Goal: Communication & Community: Answer question/provide support

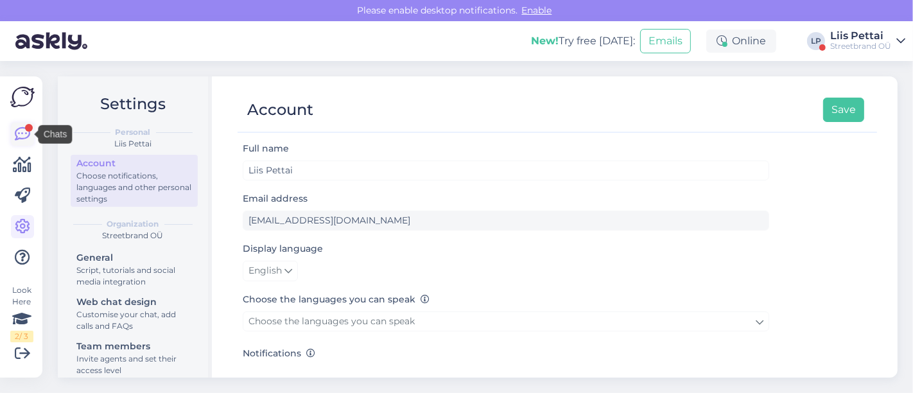
click at [27, 136] on icon at bounding box center [22, 134] width 15 height 15
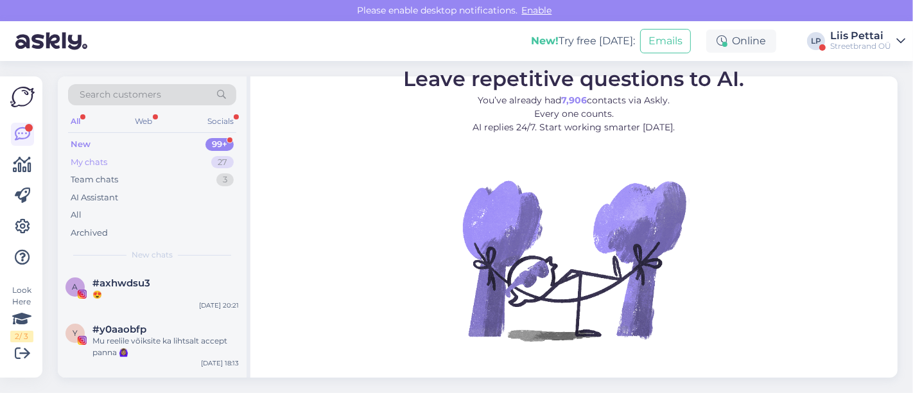
click at [127, 162] on div "My chats 27" at bounding box center [152, 163] width 168 height 18
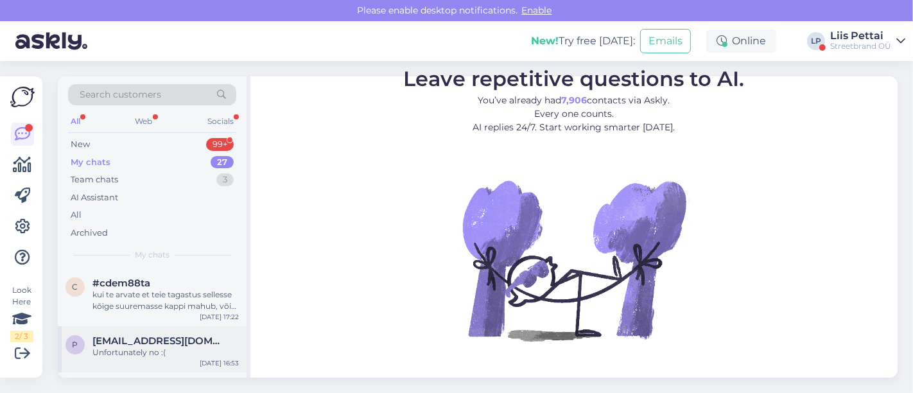
click at [127, 328] on div "p [EMAIL_ADDRESS][DOMAIN_NAME] Unfortunately no :( [DATE] 16:53" at bounding box center [152, 349] width 189 height 46
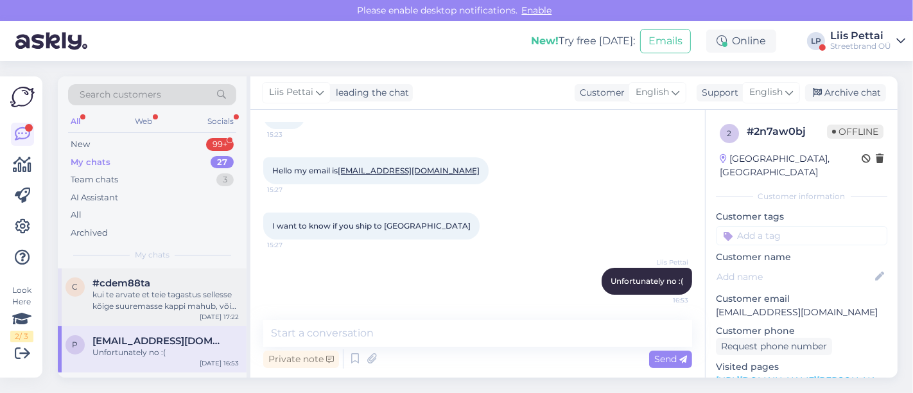
click at [136, 310] on div "kui te arvate et teie tagastus sellesse kõige suuremasse kappi mahub, võite ain…" at bounding box center [165, 300] width 146 height 23
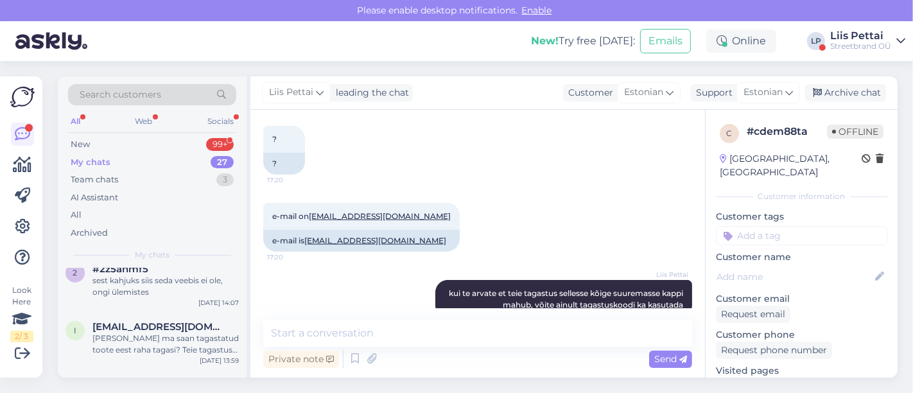
scroll to position [371, 0]
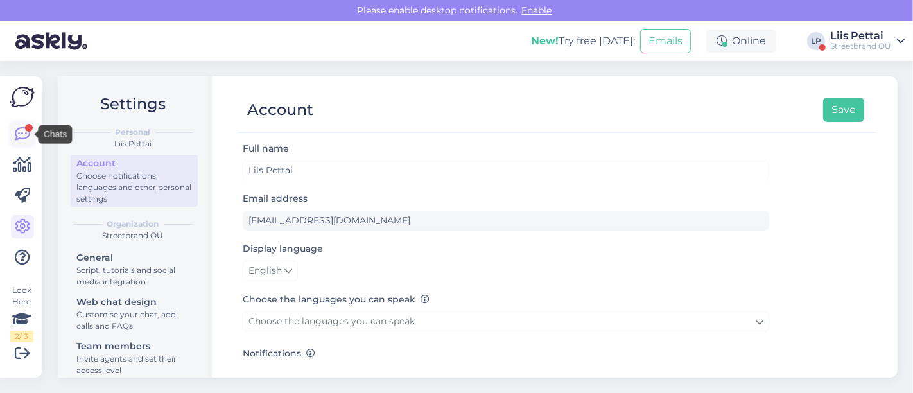
click at [24, 132] on icon at bounding box center [22, 134] width 15 height 15
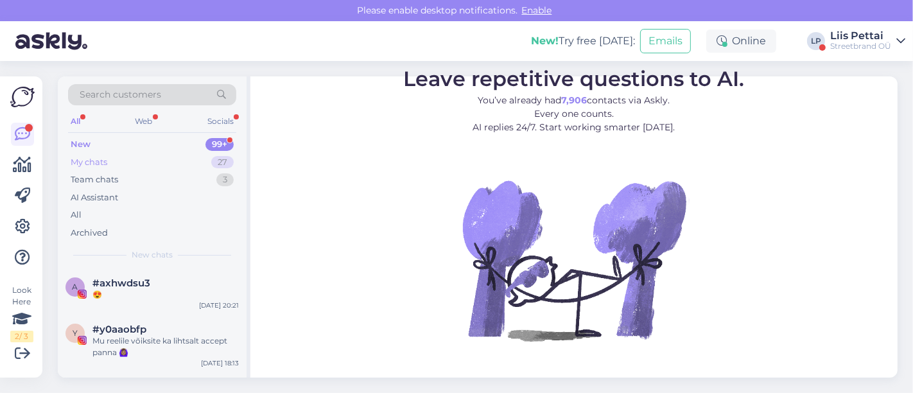
click at [130, 160] on div "My chats 27" at bounding box center [152, 163] width 168 height 18
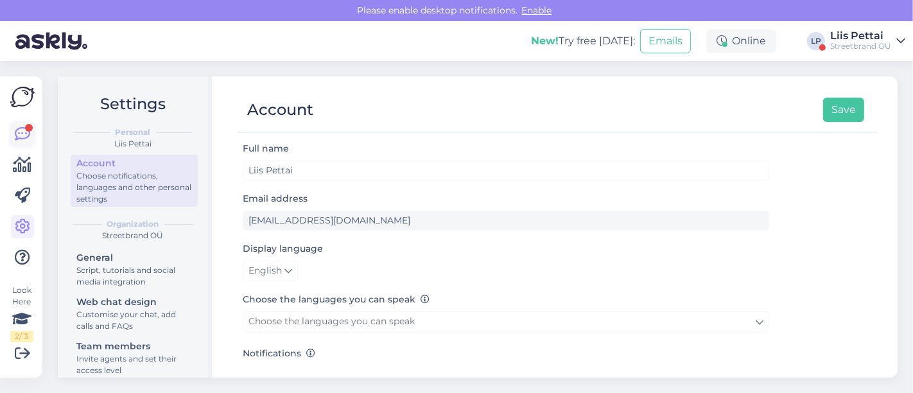
click at [15, 138] on icon at bounding box center [22, 134] width 15 height 15
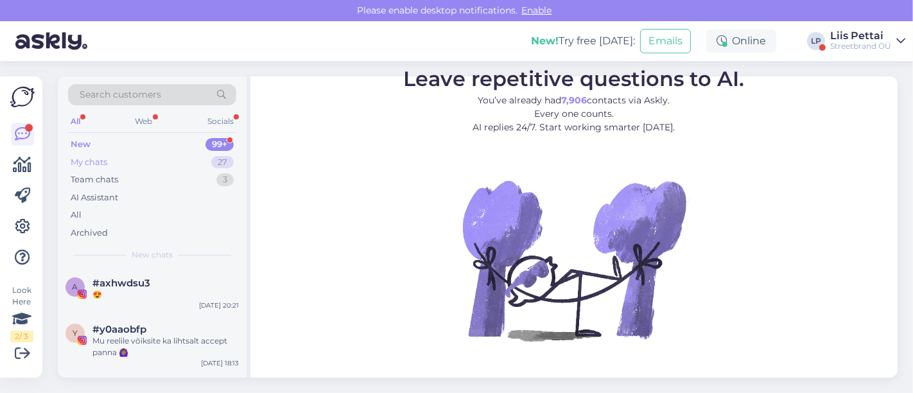
click at [128, 158] on div "My chats 27" at bounding box center [152, 163] width 168 height 18
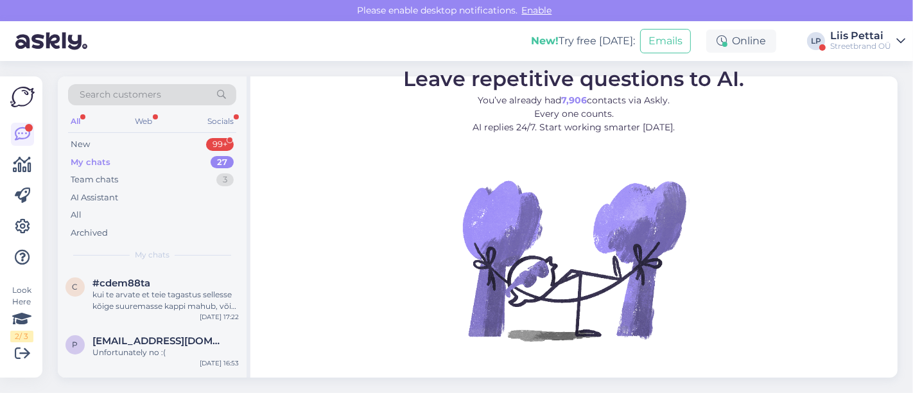
click at [859, 36] on div "Liis Pettai" at bounding box center [861, 36] width 61 height 10
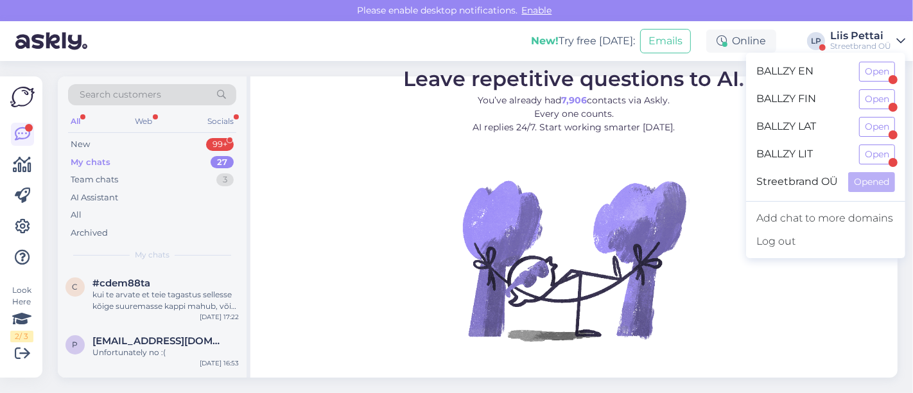
click at [866, 60] on div "BALLZY EN Open" at bounding box center [825, 72] width 159 height 28
click at [868, 63] on button "Open" at bounding box center [877, 72] width 36 height 20
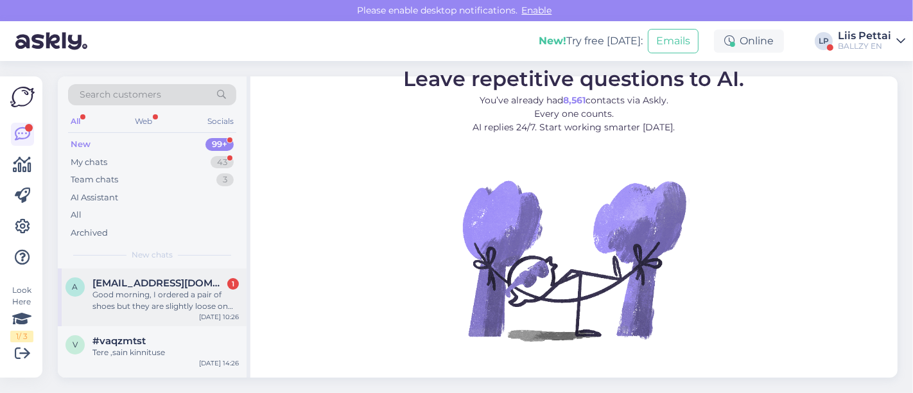
click at [182, 285] on span "[EMAIL_ADDRESS][DOMAIN_NAME]" at bounding box center [159, 283] width 134 height 12
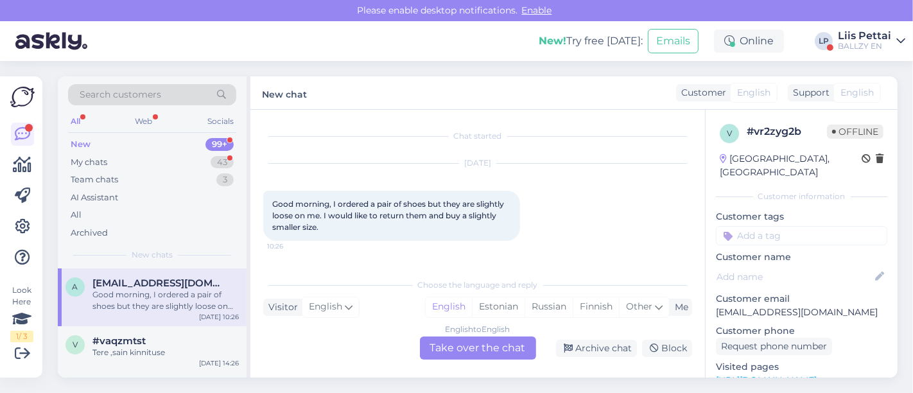
click at [517, 342] on div "English to English Take over the chat" at bounding box center [478, 348] width 116 height 23
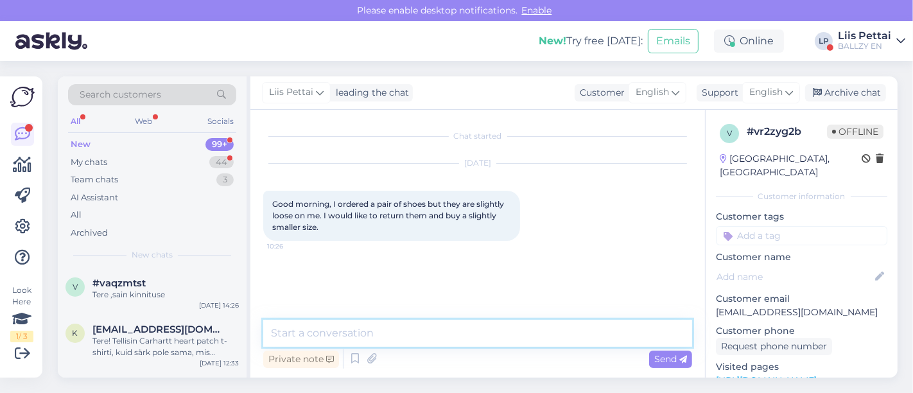
click at [517, 342] on textarea at bounding box center [477, 333] width 429 height 27
type textarea "Hello, what is the order number? :)"
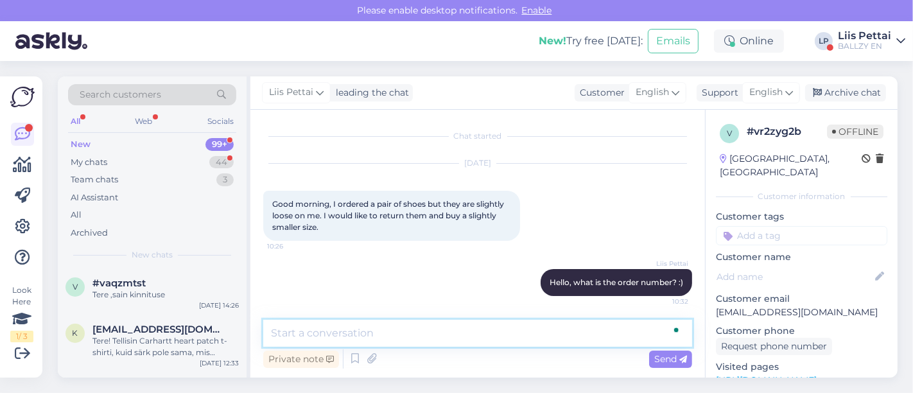
scroll to position [1, 0]
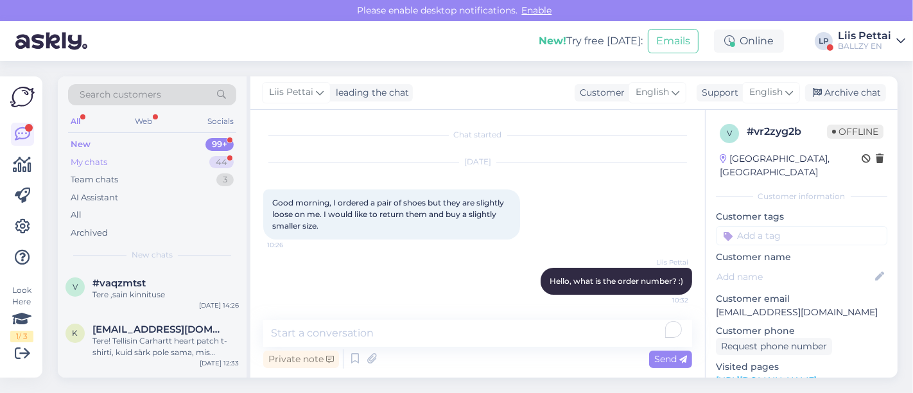
click at [103, 163] on div "My chats" at bounding box center [89, 162] width 37 height 13
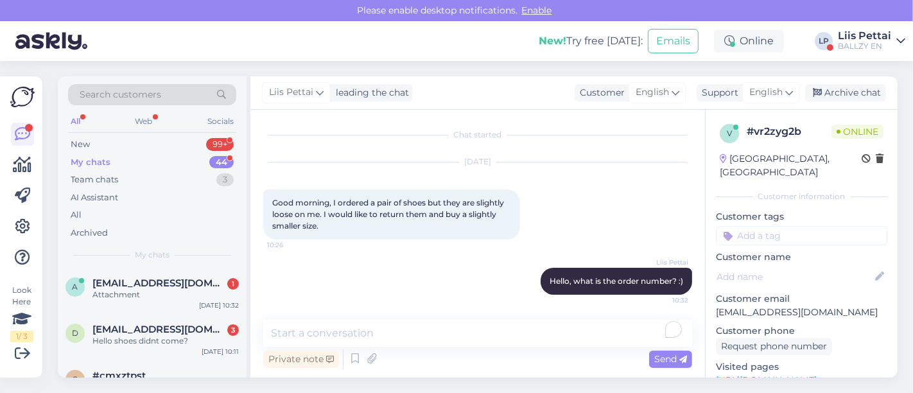
scroll to position [82, 0]
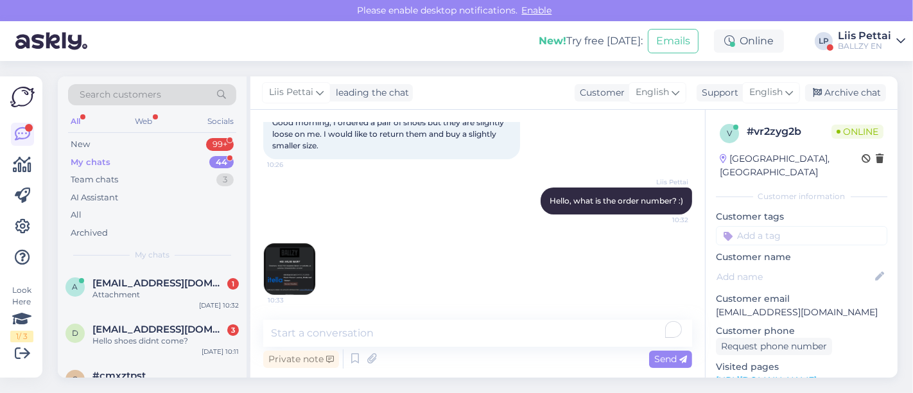
click at [285, 274] on img at bounding box center [289, 268] width 51 height 51
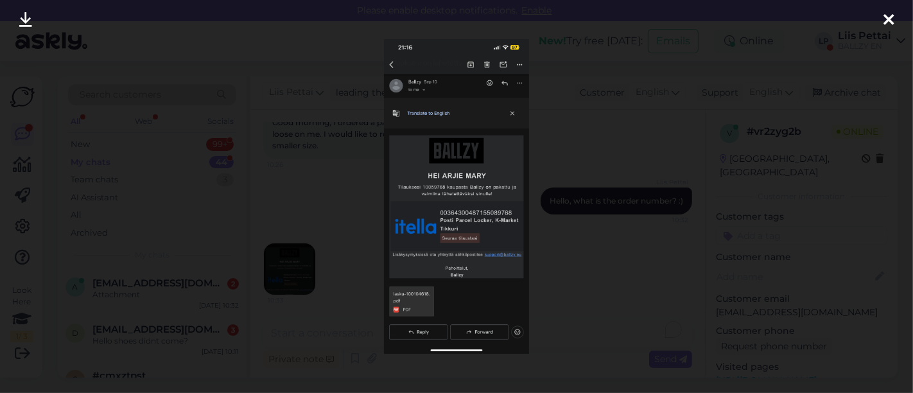
scroll to position [163, 0]
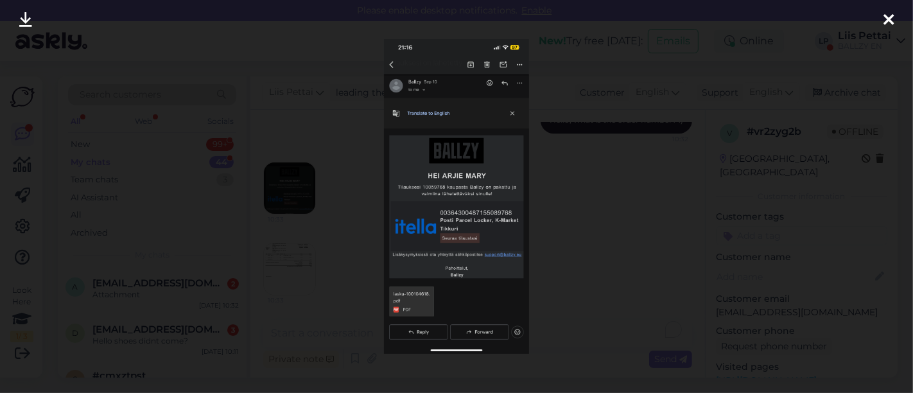
click at [892, 19] on icon at bounding box center [889, 20] width 10 height 17
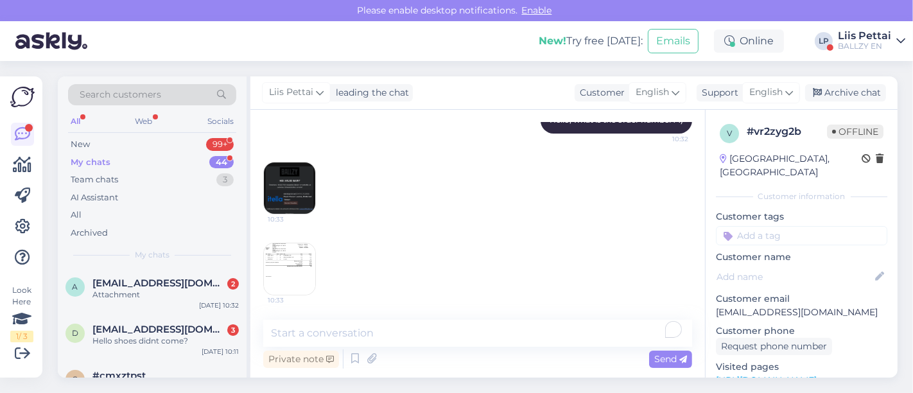
click at [274, 269] on img at bounding box center [289, 268] width 51 height 51
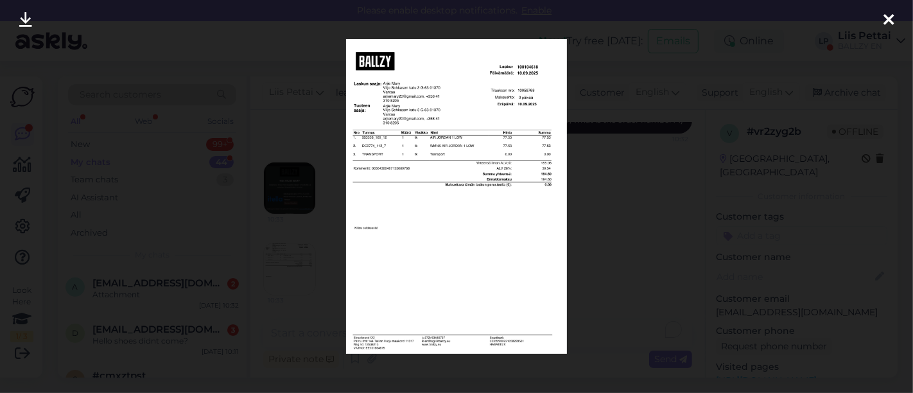
click at [347, 286] on img at bounding box center [457, 196] width 222 height 315
click at [321, 326] on div at bounding box center [456, 196] width 913 height 393
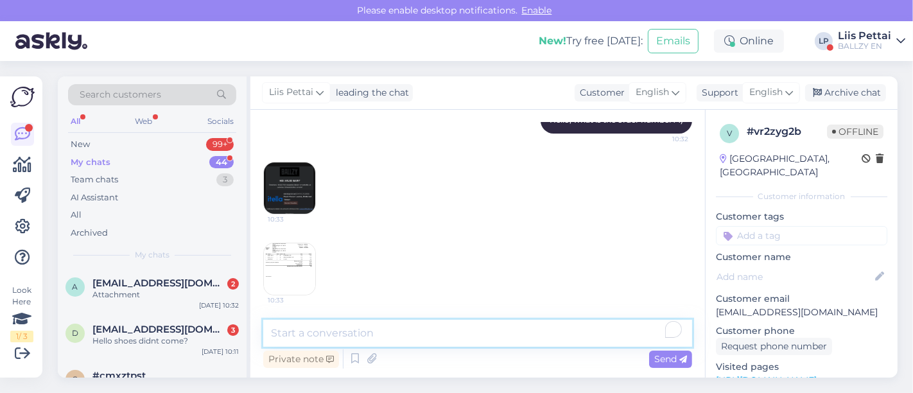
click at [321, 333] on textarea "To enrich screen reader interactions, please activate Accessibility in Grammarl…" at bounding box center [477, 333] width 429 height 27
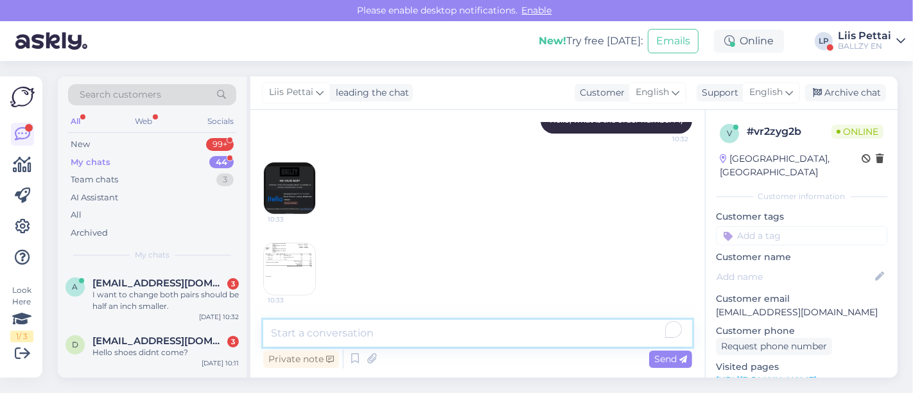
scroll to position [218, 0]
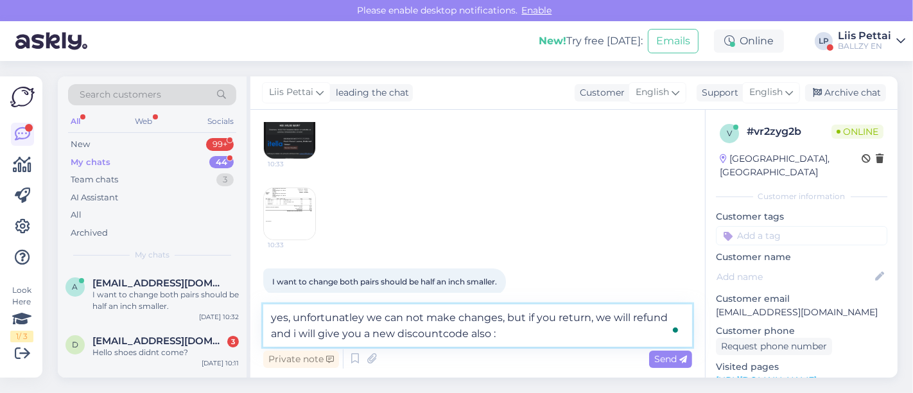
type textarea "yes, unfortunatley we can not make changes, but if you return, we will refund a…"
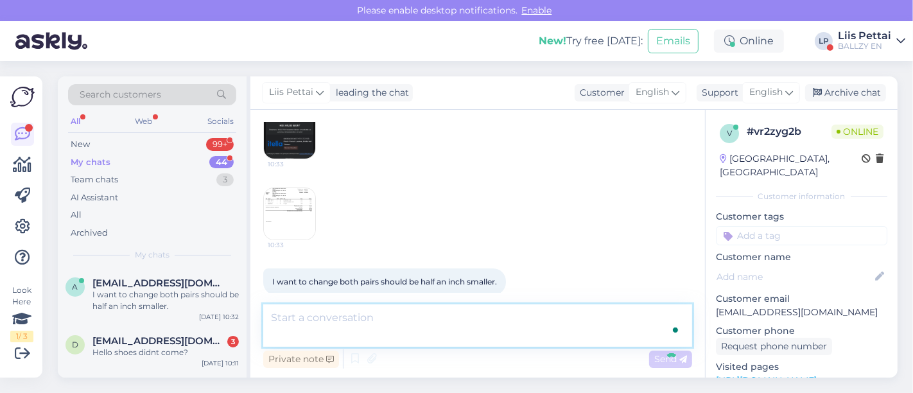
scroll to position [295, 0]
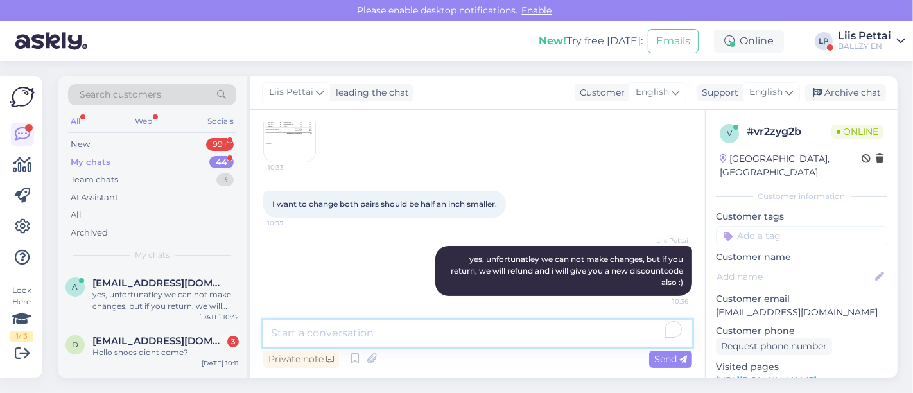
click at [451, 330] on textarea "To enrich screen reader interactions, please activate Accessibility in Grammarl…" at bounding box center [477, 333] width 429 height 27
type textarea "return"
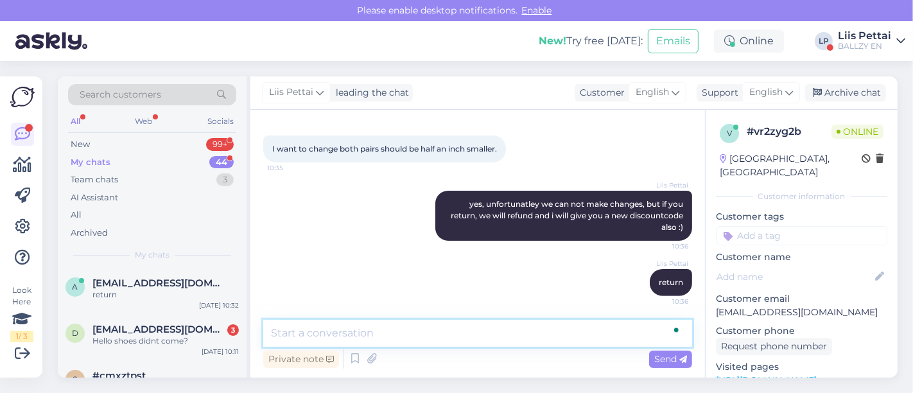
paste textarea "[URL][DOMAIN_NAME]"
type textarea "[URL][DOMAIN_NAME]"
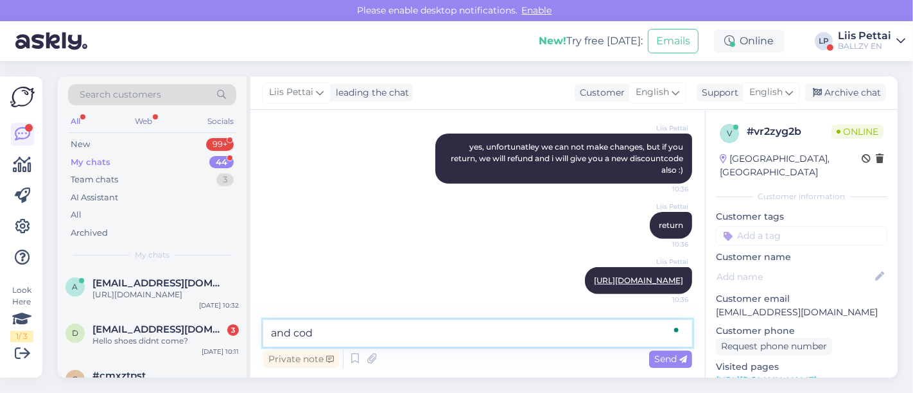
type textarea "and code"
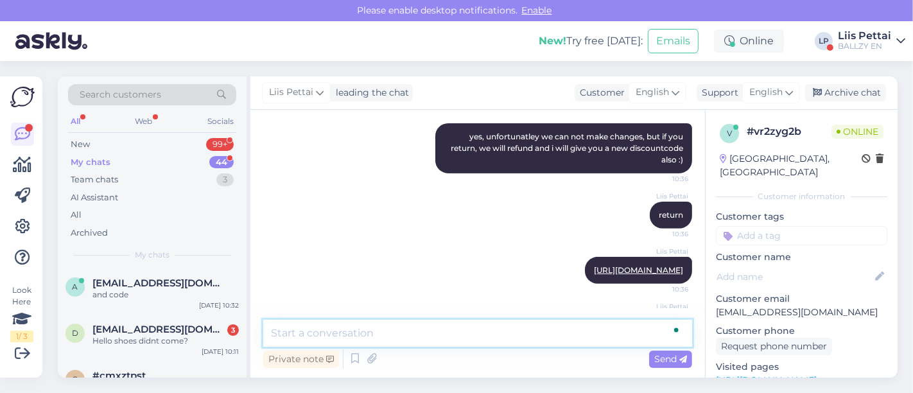
scroll to position [473, 0]
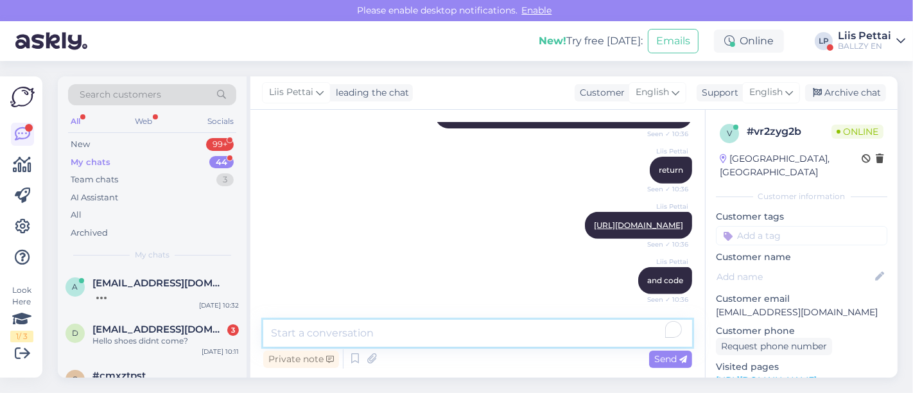
paste textarea "30OFF-16NY0"
type textarea "30OFF-16NY0"
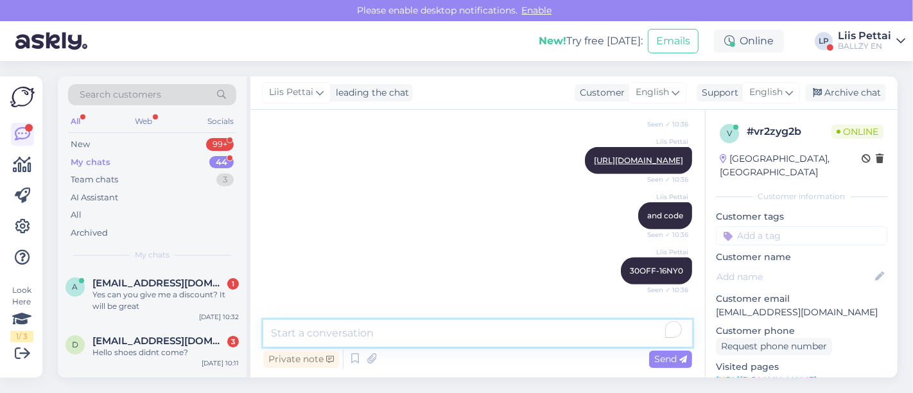
scroll to position [583, 0]
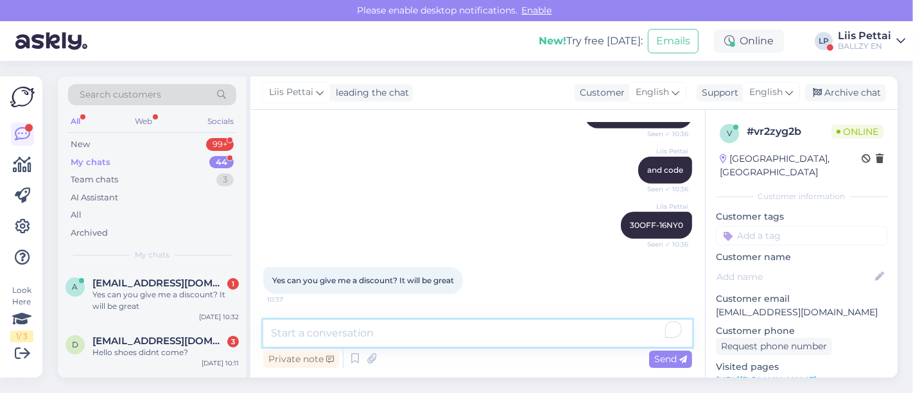
click at [445, 331] on textarea "To enrich screen reader interactions, please activate Accessibility in Grammarl…" at bounding box center [477, 333] width 429 height 27
type textarea "so you can use this code when you are logged in :)"
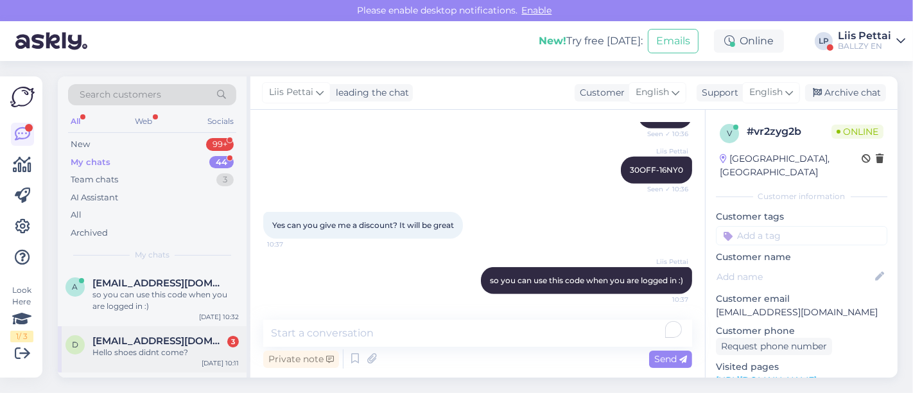
click at [131, 360] on div "d [EMAIL_ADDRESS][DOMAIN_NAME] 3 Hello shoes didnt come? [DATE] 10:11" at bounding box center [152, 349] width 189 height 46
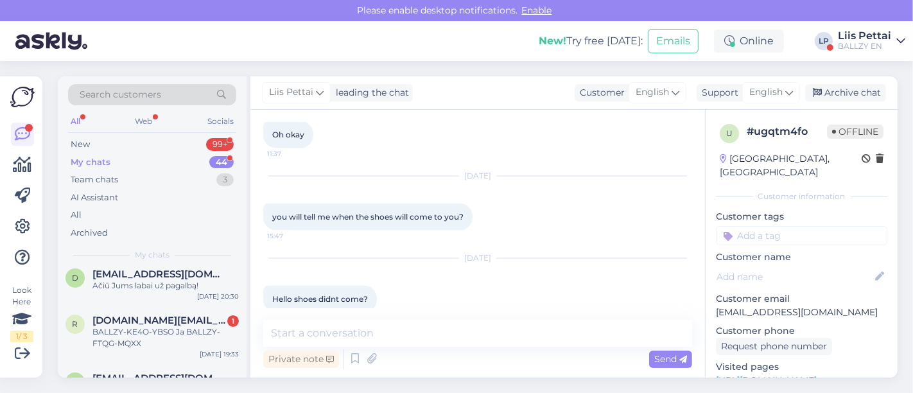
scroll to position [200, 0]
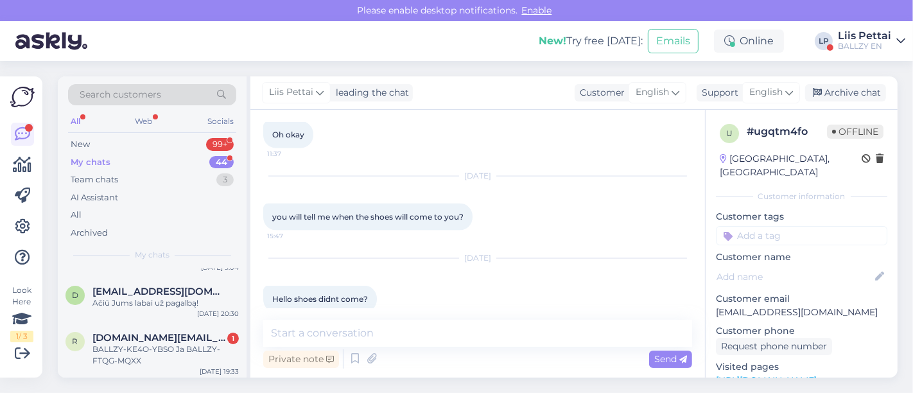
click at [131, 360] on div "BALLZY-KE4O-YBSO Ja BALLZY-FTQG-MQXX" at bounding box center [165, 355] width 146 height 23
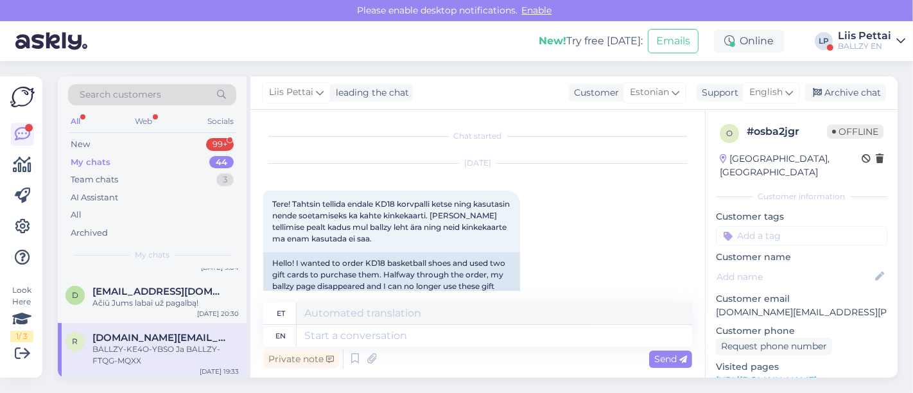
scroll to position [185, 0]
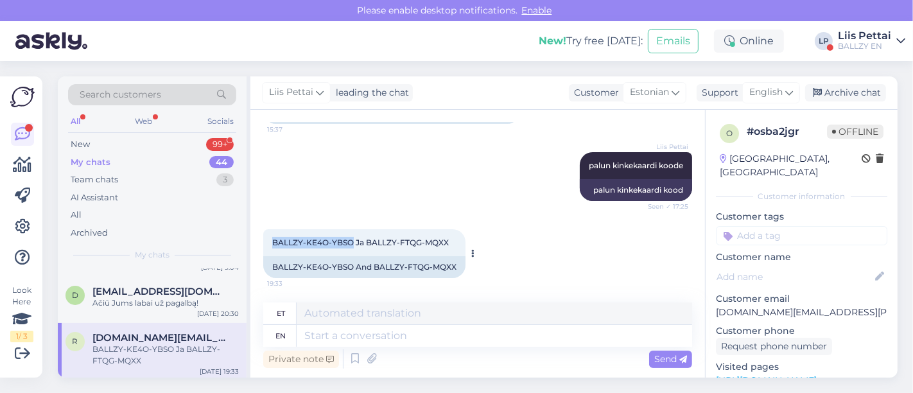
drag, startPoint x: 350, startPoint y: 239, endPoint x: 265, endPoint y: 252, distance: 85.8
click at [263, 251] on div "BALLZY-KE4O-YBSO Ja BALLZY-FTQG-MQXX 19:33" at bounding box center [364, 242] width 202 height 27
copy span "BALLZY-KE4O-YBSO"
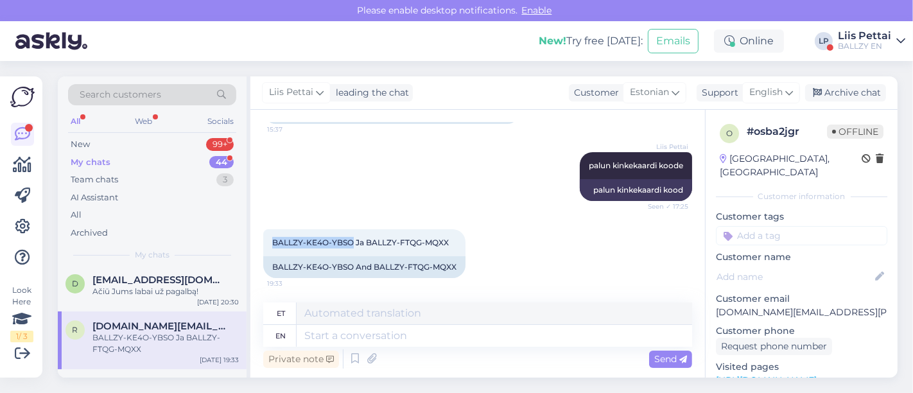
scroll to position [188, 0]
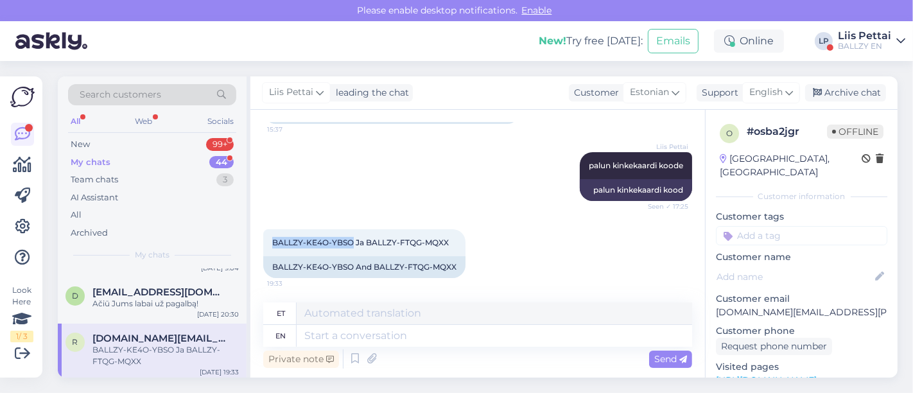
copy span "BALLZY-KE4O-YBSO"
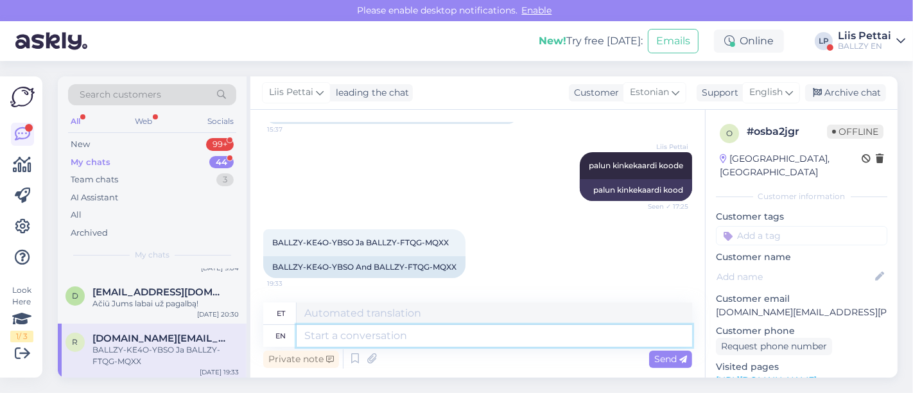
click at [463, 344] on textarea at bounding box center [495, 336] width 396 height 22
type textarea "a"
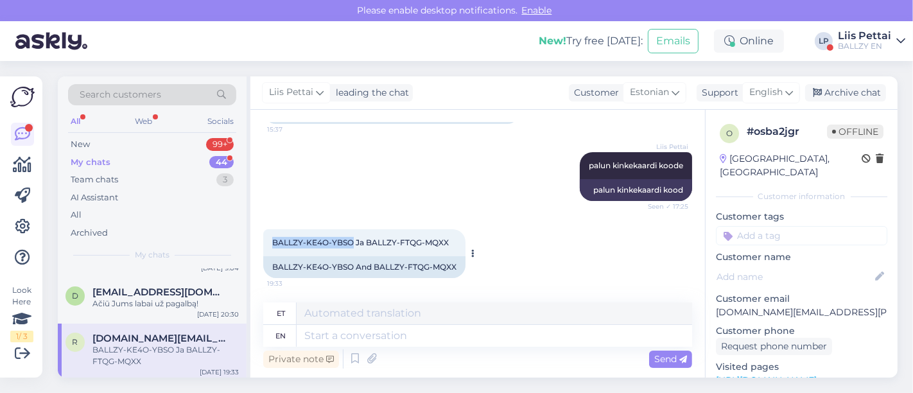
drag, startPoint x: 351, startPoint y: 240, endPoint x: 273, endPoint y: 248, distance: 78.2
click at [272, 248] on div "BALLZY-KE4O-YBSO Ja BALLZY-FTQG-MQXX 19:33" at bounding box center [364, 242] width 202 height 27
copy span "BALLZY-KE4O-YBSO"
drag, startPoint x: 367, startPoint y: 242, endPoint x: 447, endPoint y: 242, distance: 80.3
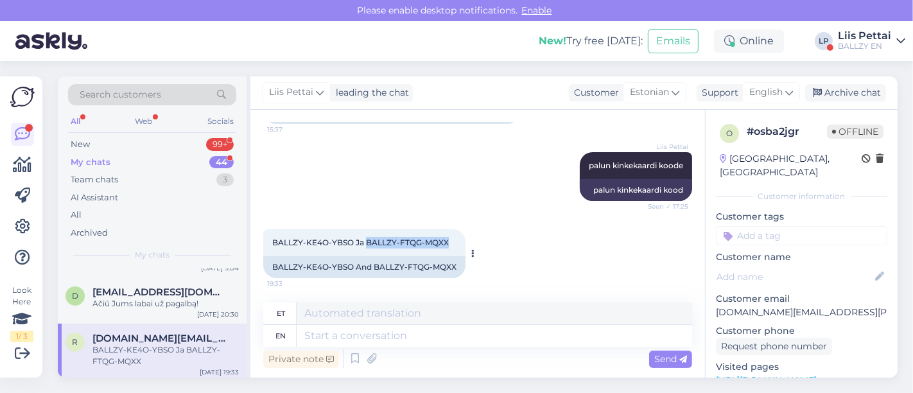
click at [447, 242] on div "BALLZY-KE4O-YBSO Ja BALLZY-FTQG-MQXX 19:33" at bounding box center [364, 242] width 202 height 27
copy span "BALLZY-FTQG-MQXX"
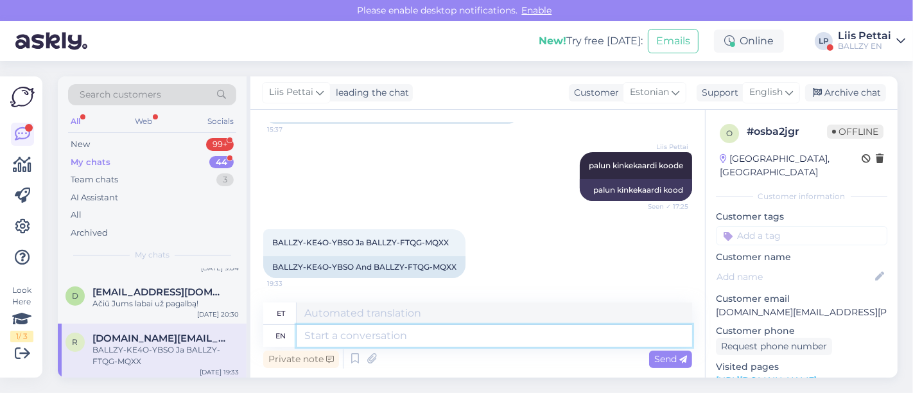
click at [438, 342] on textarea at bounding box center [495, 336] width 396 height 22
type textarea "uuesti aktiivsed"
click at [438, 342] on textarea "uuesti aktiivsed" at bounding box center [495, 336] width 396 height 22
type textarea "uuesti aktiivsed"
